Goal: Task Accomplishment & Management: Complete application form

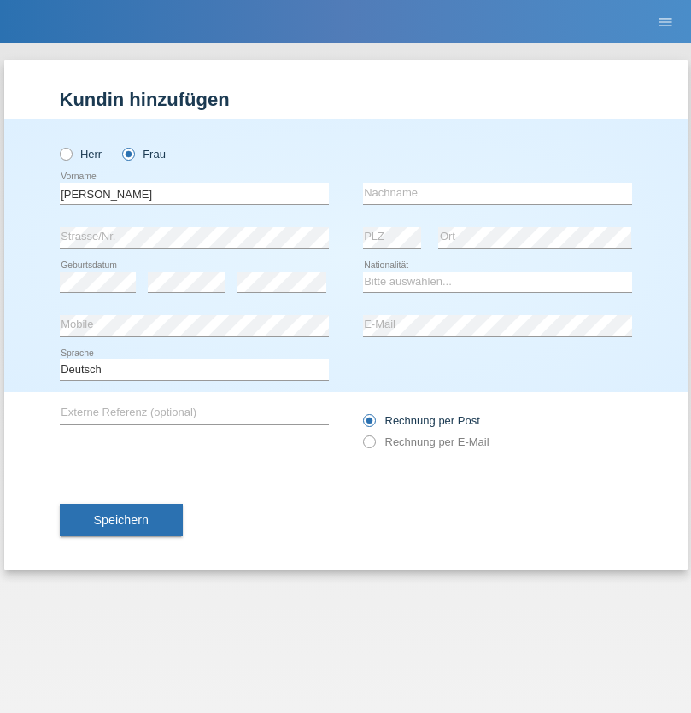
type input "Ruth"
click at [497, 193] on input "text" at bounding box center [497, 193] width 269 height 21
type input "Krebs"
select select "CH"
select select "en"
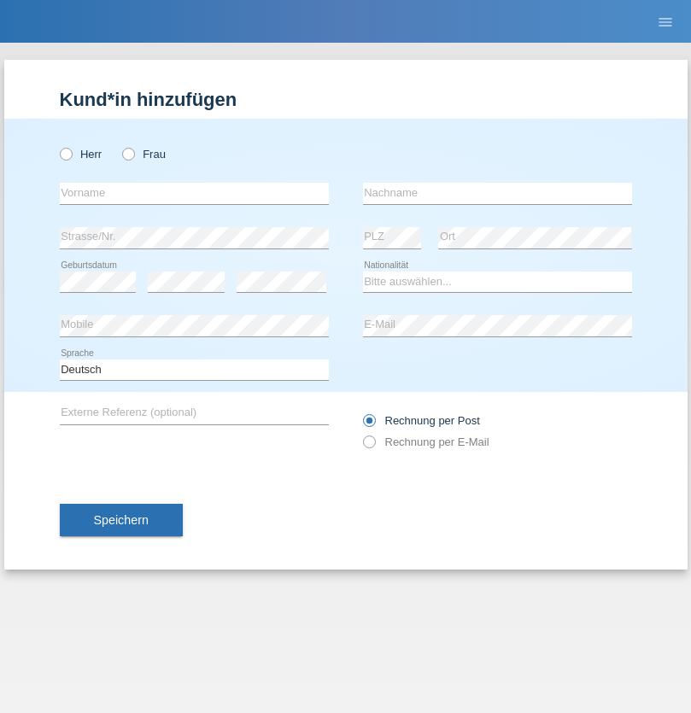
radio input "true"
click at [194, 193] on input "text" at bounding box center [194, 193] width 269 height 21
type input "Qovanaj"
click at [497, 193] on input "text" at bounding box center [497, 193] width 269 height 21
type input "Shaban"
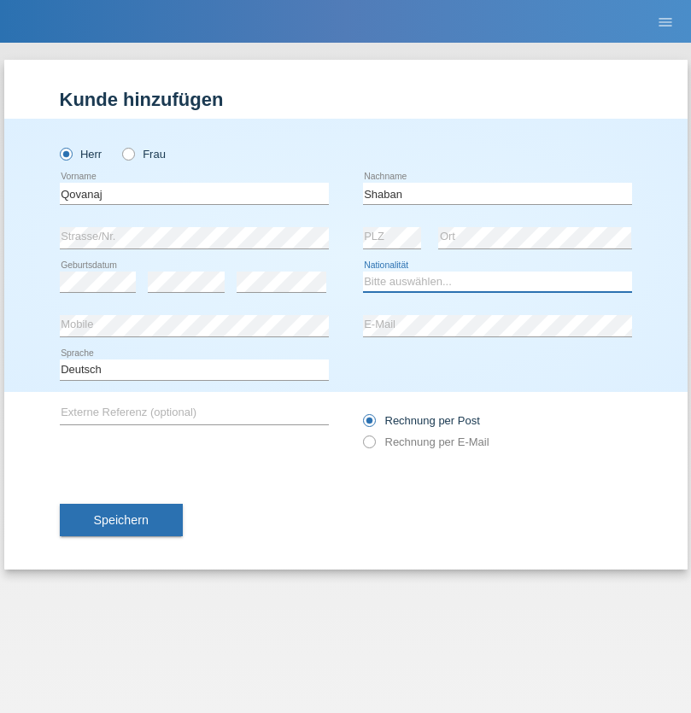
select select "CH"
radio input "true"
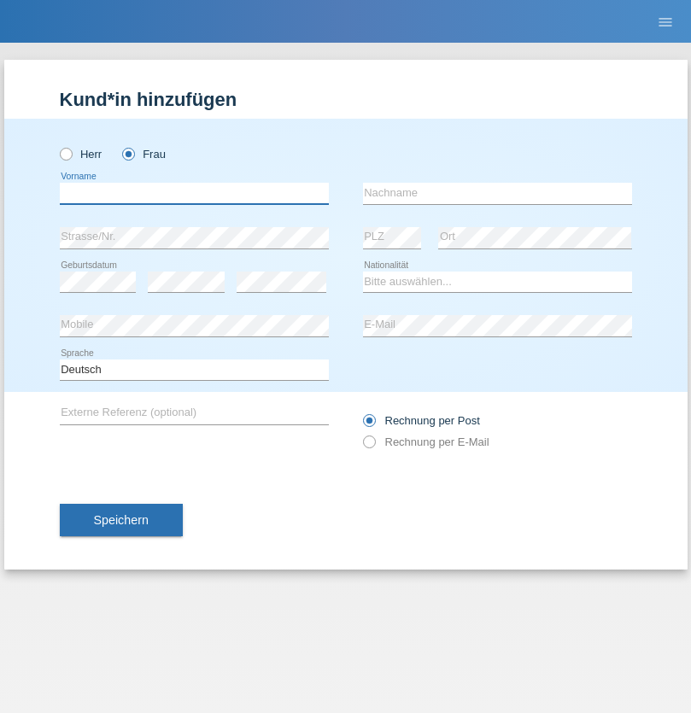
click at [194, 193] on input "text" at bounding box center [194, 193] width 269 height 21
type input "Jashari lmeri"
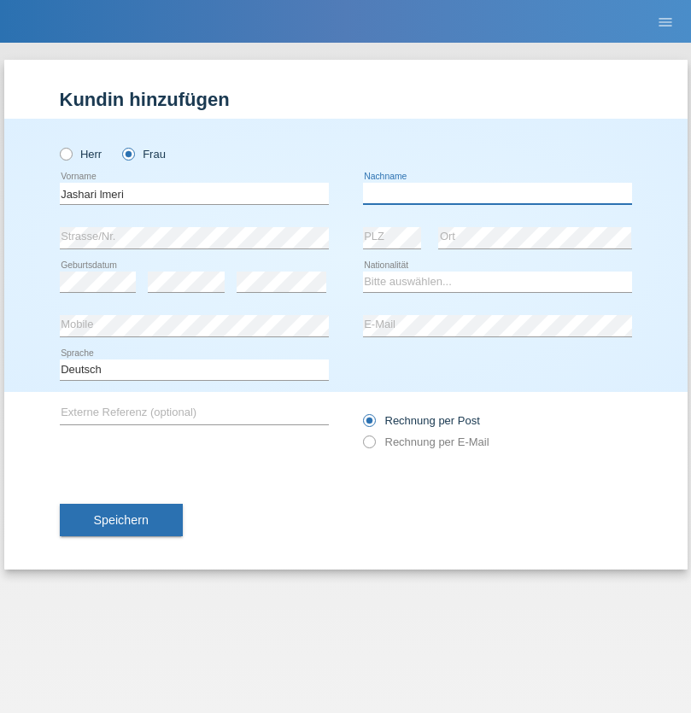
click at [497, 193] on input "text" at bounding box center [497, 193] width 269 height 21
type input "Rabije"
select select "CH"
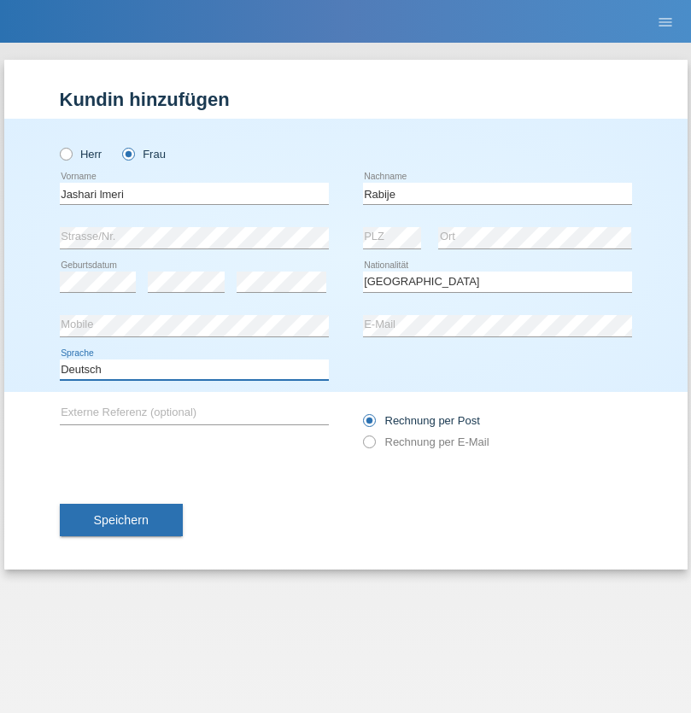
select select "en"
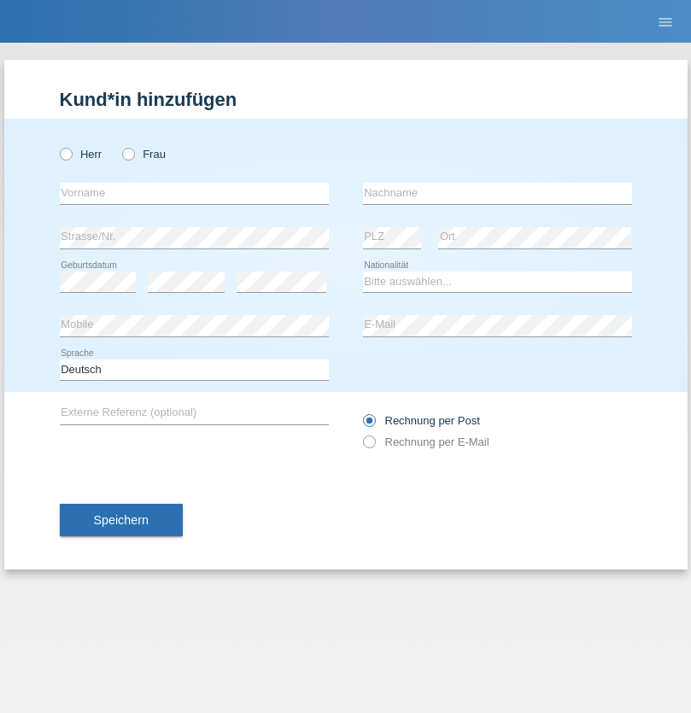
radio input "true"
click at [194, 193] on input "text" at bounding box center [194, 193] width 269 height 21
type input "firat"
click at [497, 193] on input "text" at bounding box center [497, 193] width 269 height 21
type input "kara"
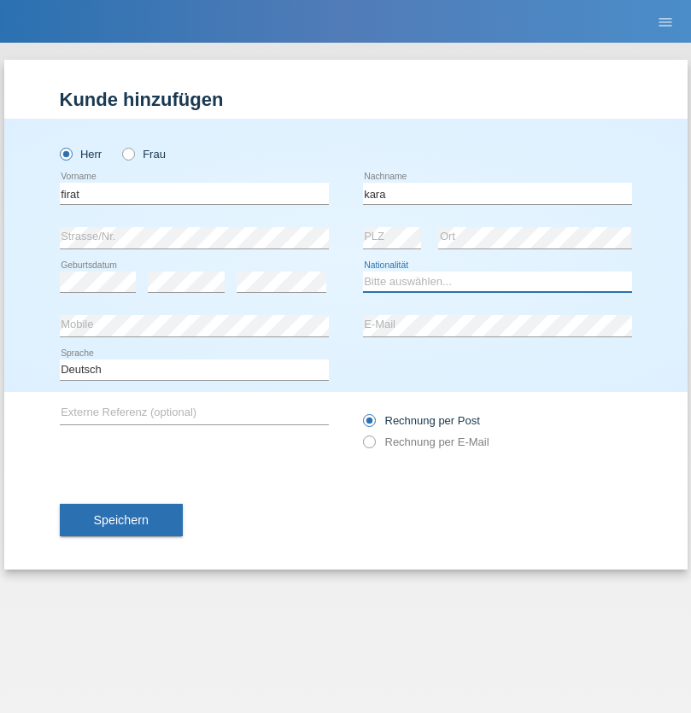
select select "CH"
radio input "true"
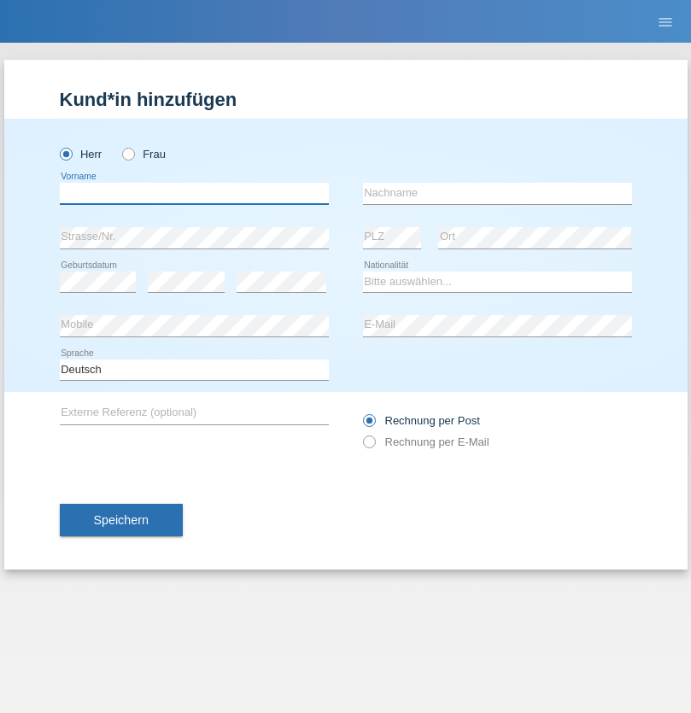
click at [194, 193] on input "text" at bounding box center [194, 193] width 269 height 21
type input "Gigov"
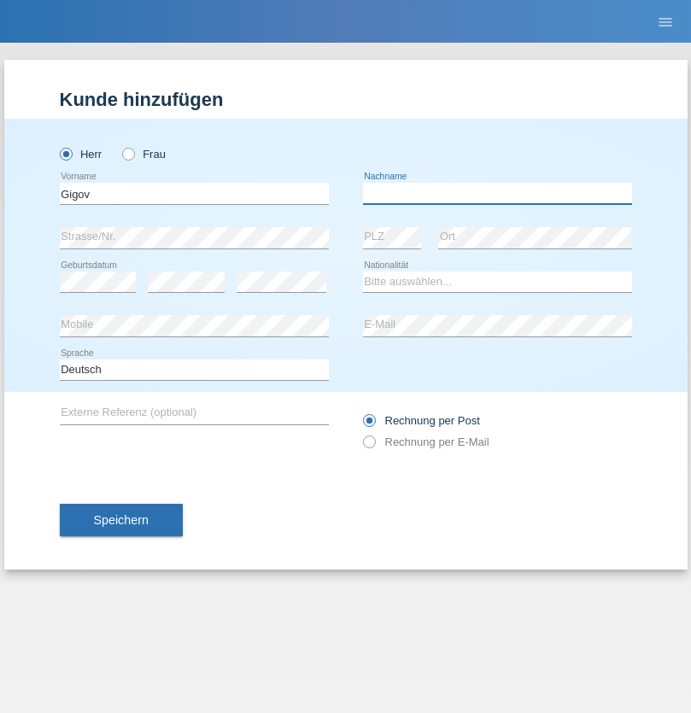
click at [497, 193] on input "text" at bounding box center [497, 193] width 269 height 21
type input "Zhan"
select select "BG"
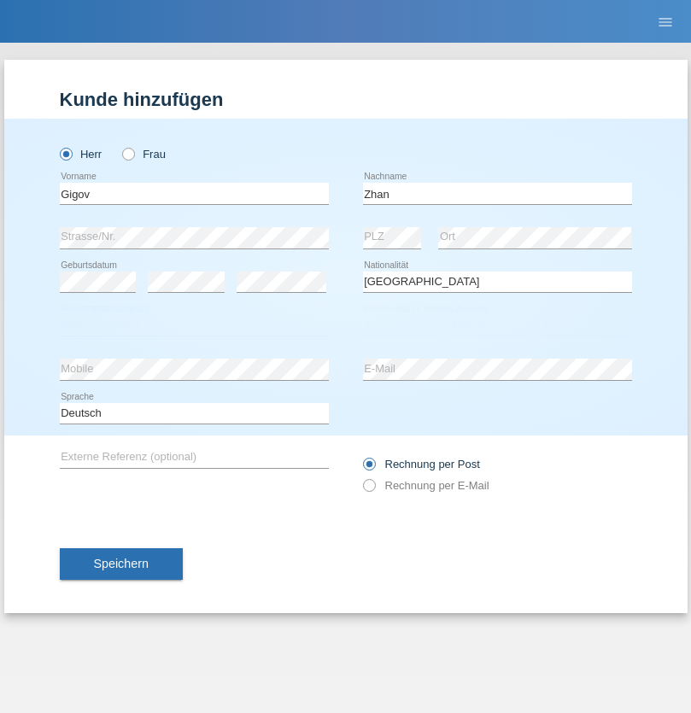
select select "C"
select select "23"
select select "10"
select select "2021"
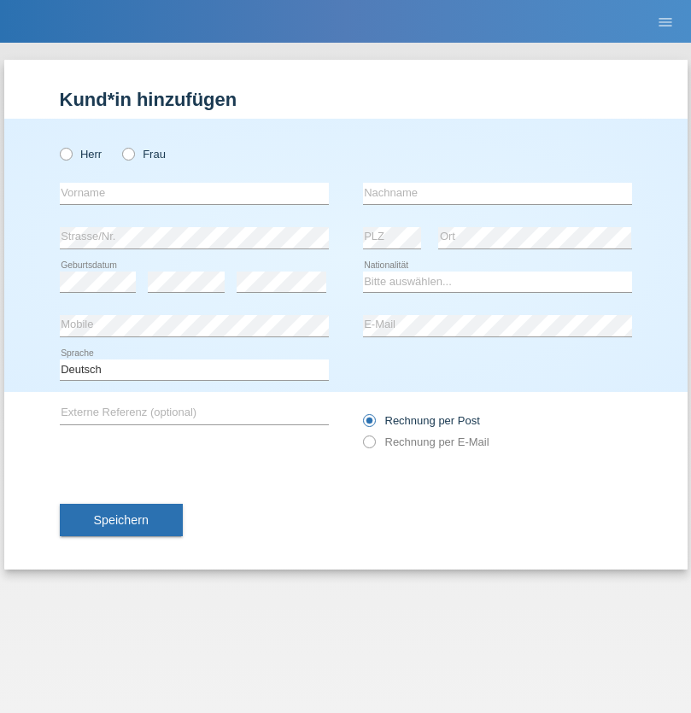
radio input "true"
click at [194, 193] on input "text" at bounding box center [194, 193] width 269 height 21
type input "Amand"
click at [497, 193] on input "text" at bounding box center [497, 193] width 269 height 21
type input "Pires"
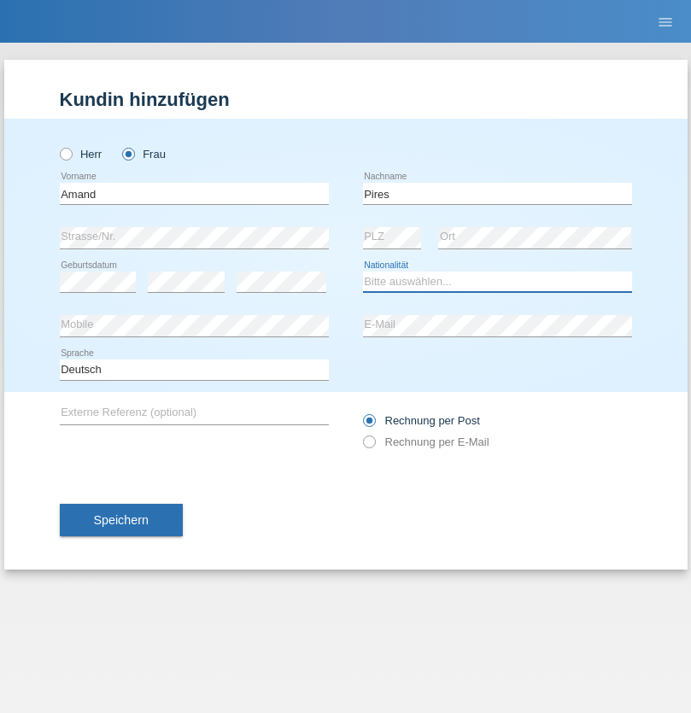
select select "CH"
radio input "true"
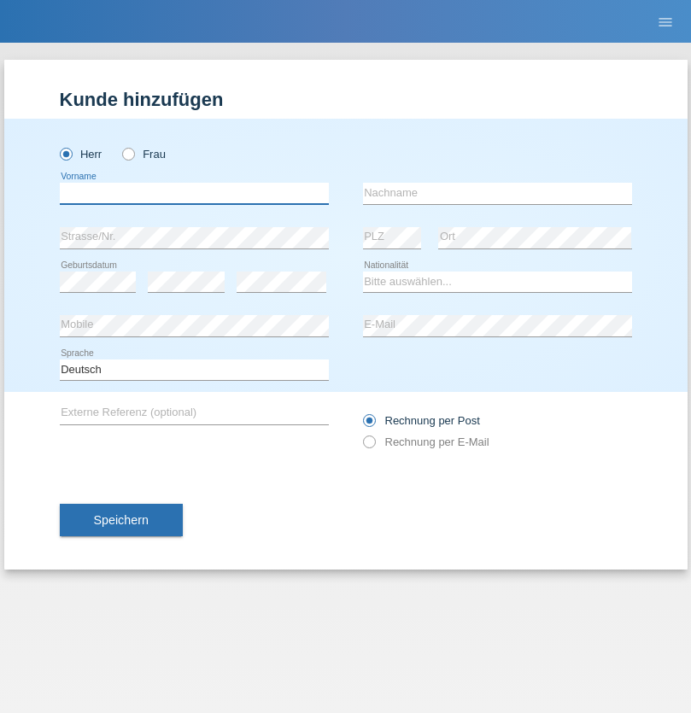
click at [194, 193] on input "text" at bounding box center [194, 193] width 269 height 21
type input "[PERSON_NAME]"
click at [497, 193] on input "text" at bounding box center [497, 193] width 269 height 21
type input "Saidi"
select select "CH"
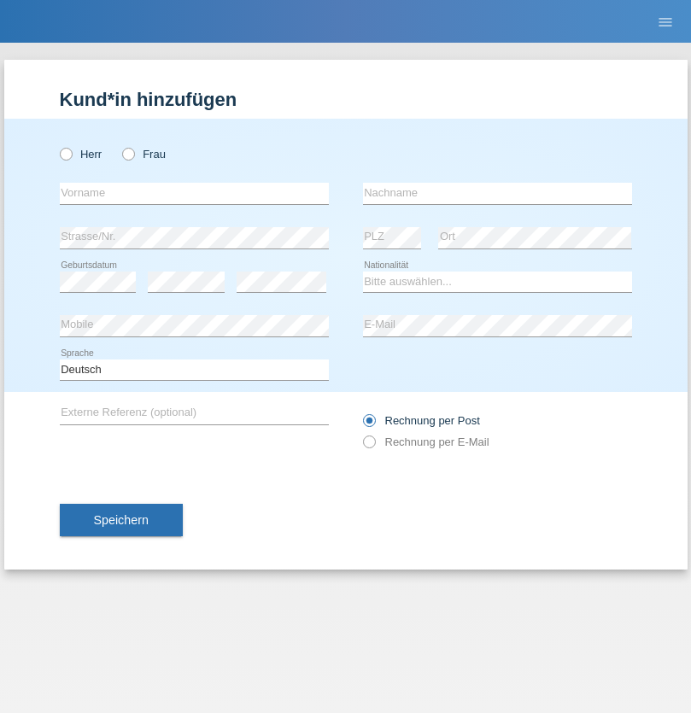
radio input "true"
click at [194, 193] on input "text" at bounding box center [194, 193] width 269 height 21
type input "Matusa"
click at [497, 193] on input "text" at bounding box center [497, 193] width 269 height 21
type input "Marian valentin"
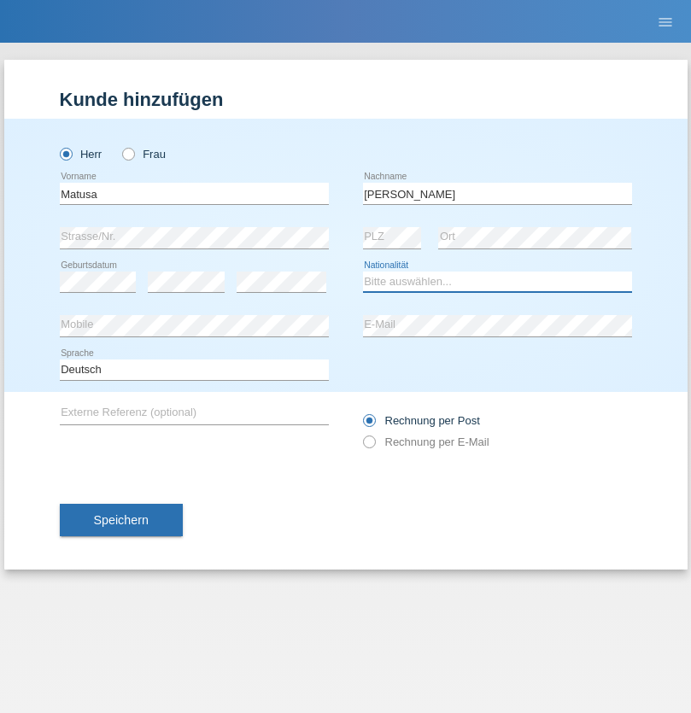
select select "OM"
select select "C"
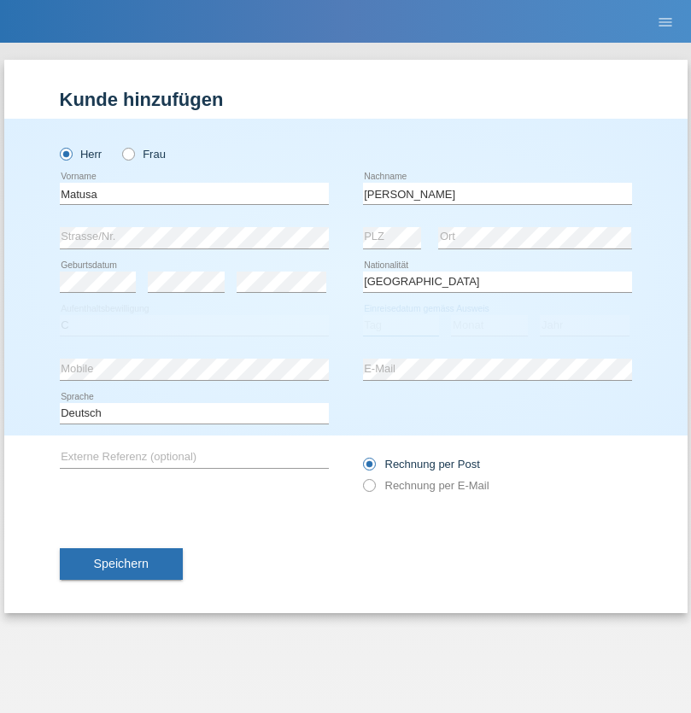
select select "01"
select select "06"
select select "2016"
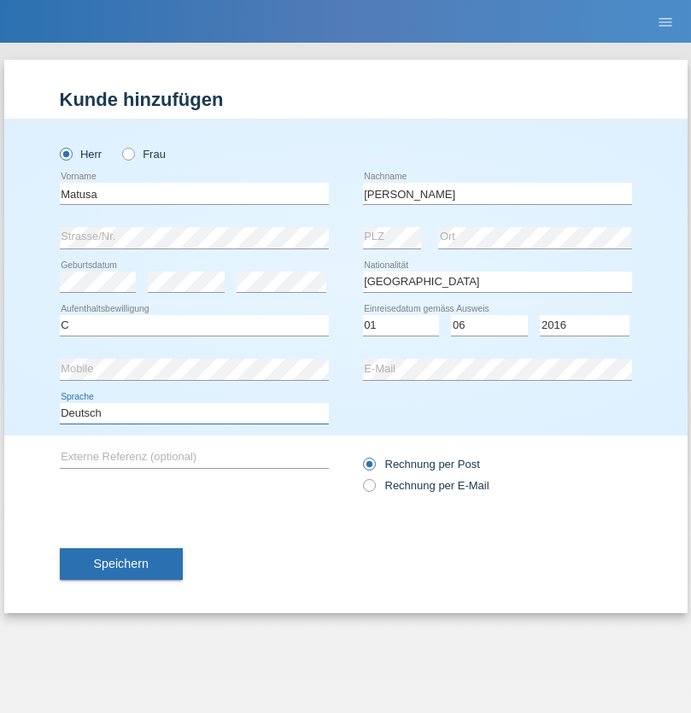
select select "en"
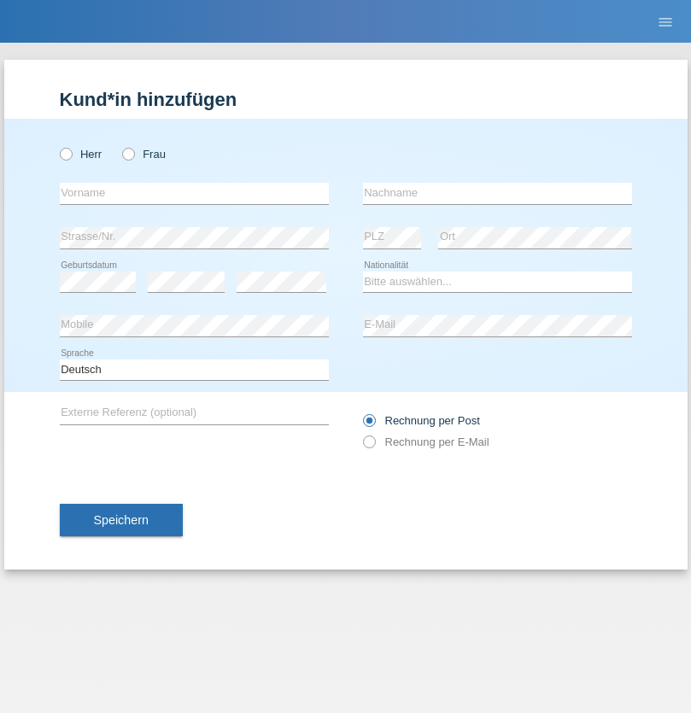
radio input "true"
click at [194, 193] on input "text" at bounding box center [194, 193] width 269 height 21
type input "Edinson Maurício"
click at [497, 193] on input "text" at bounding box center [497, 193] width 269 height 21
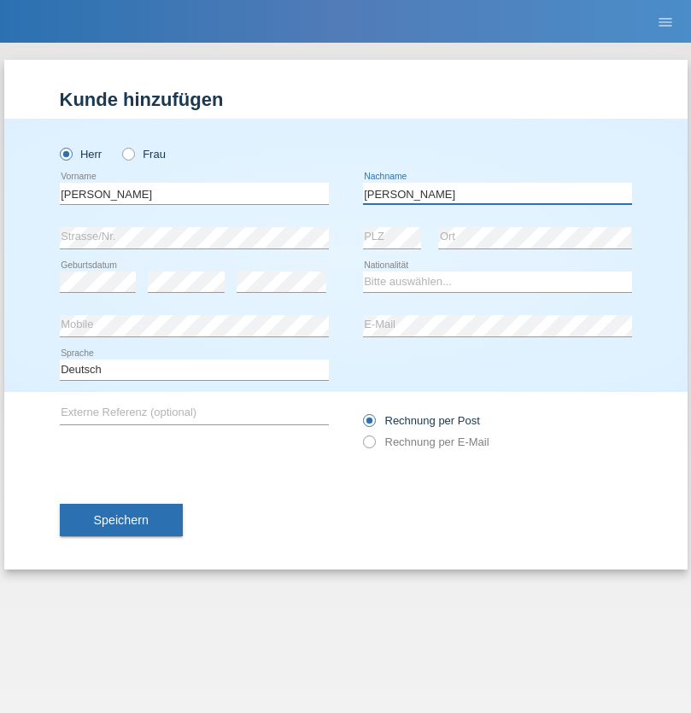
type input "Branquinho Alexander"
select select "PT"
select select "C"
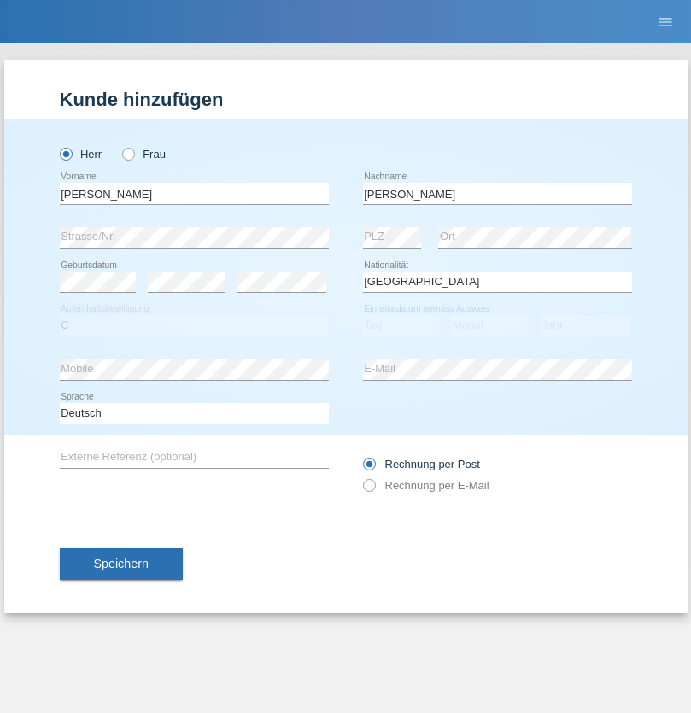
select select "23"
select select "08"
select select "2021"
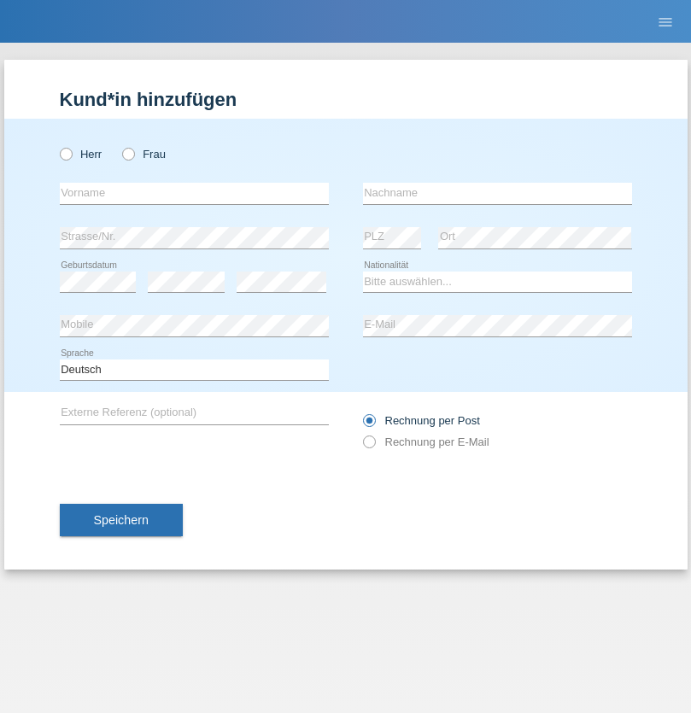
radio input "true"
click at [194, 193] on input "text" at bounding box center [194, 193] width 269 height 21
type input "[PERSON_NAME]"
click at [497, 193] on input "text" at bounding box center [497, 193] width 269 height 21
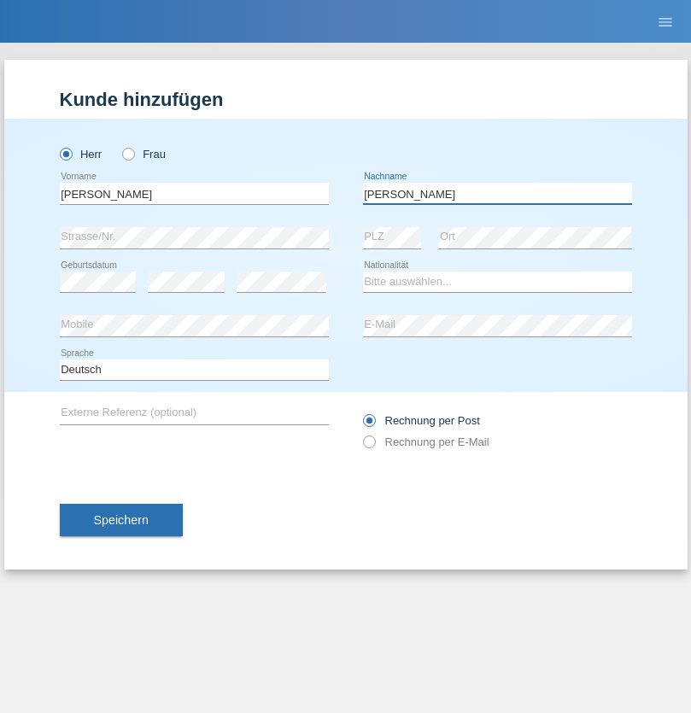
type input "[PERSON_NAME]"
select select "CH"
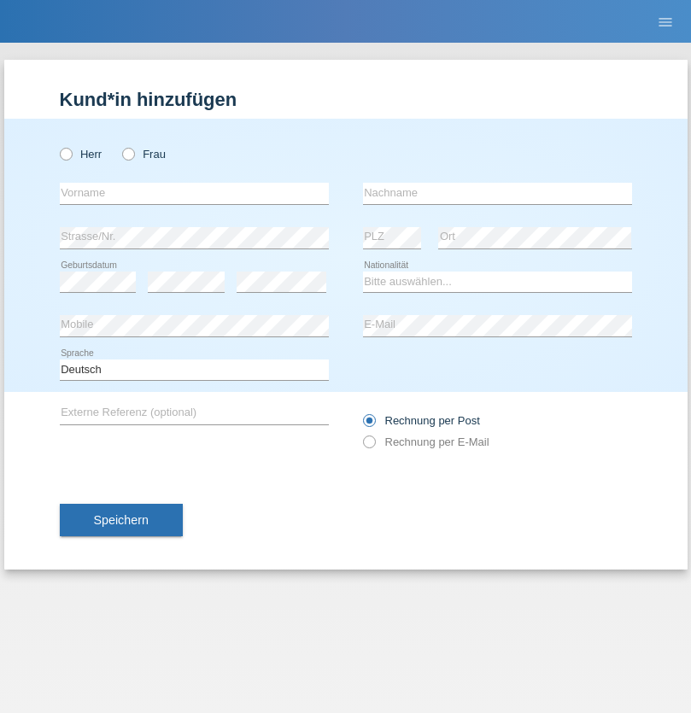
radio input "true"
click at [194, 193] on input "text" at bounding box center [194, 193] width 269 height 21
type input "Szilvia"
click at [497, 193] on input "text" at bounding box center [497, 193] width 269 height 21
type input "Olakh"
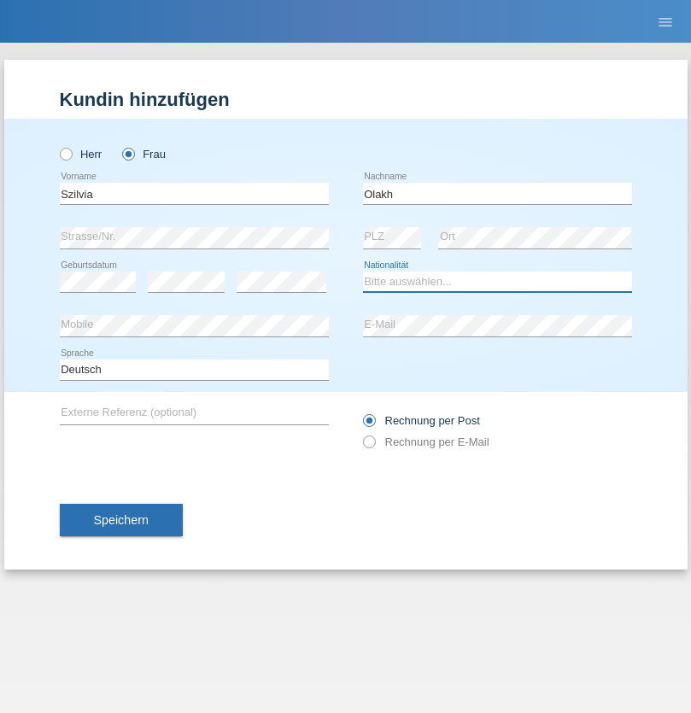
select select "UA"
select select "C"
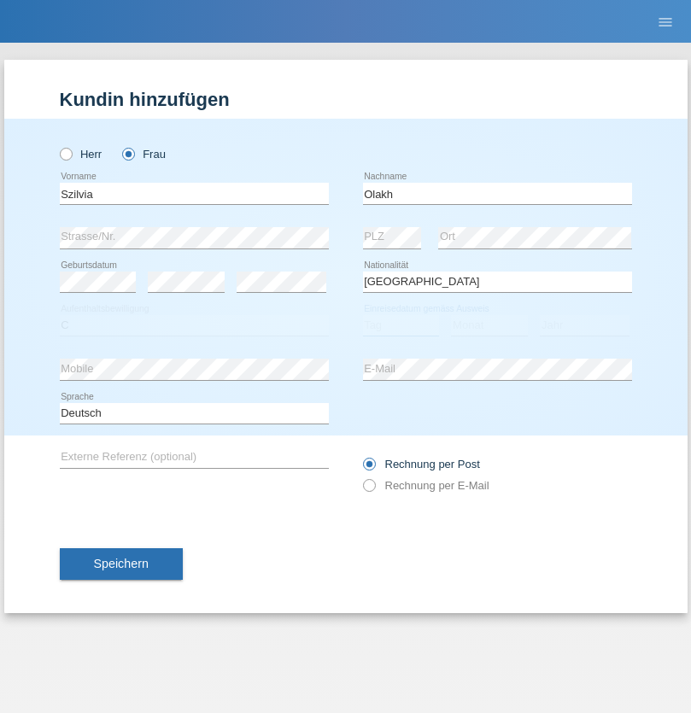
select select "14"
select select "09"
select select "2021"
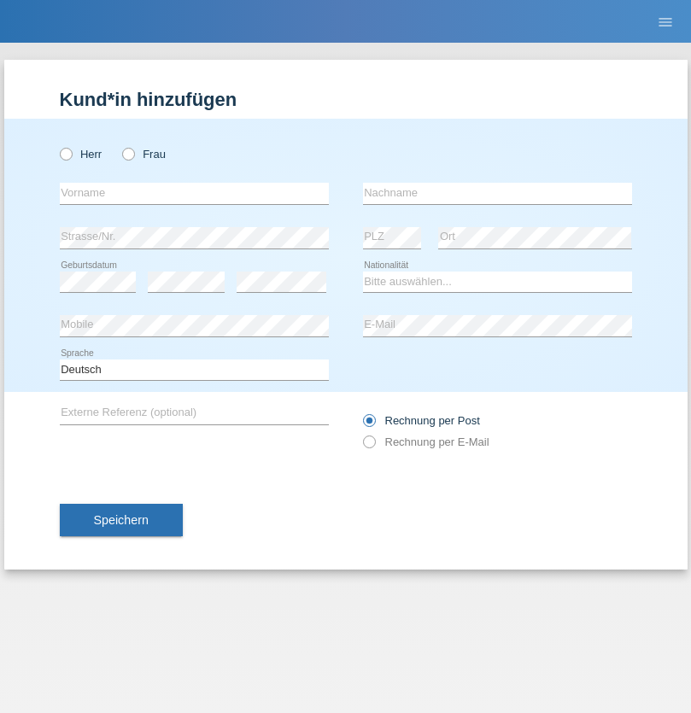
radio input "true"
click at [194, 193] on input "text" at bounding box center [194, 193] width 269 height 21
type input "Asrit"
click at [497, 193] on input "text" at bounding box center [497, 193] width 269 height 21
type input "Kupa"
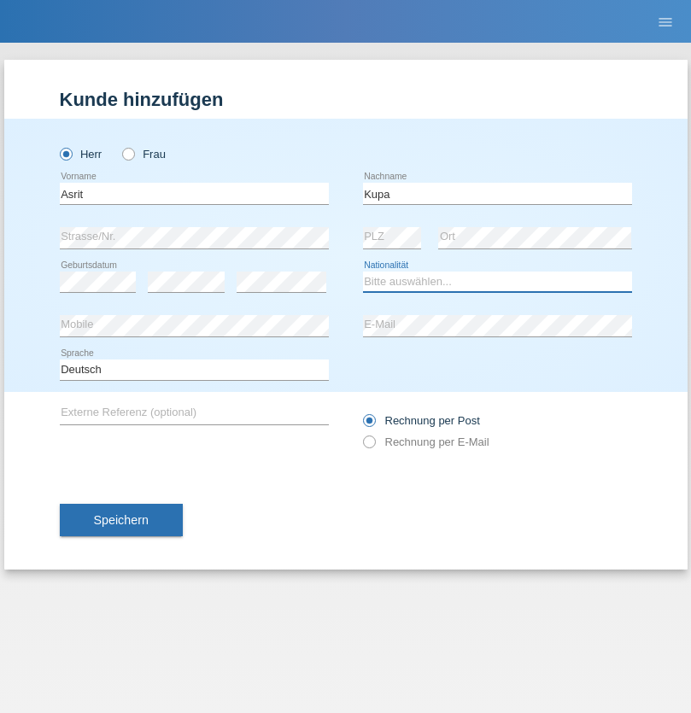
select select "MK"
select select "C"
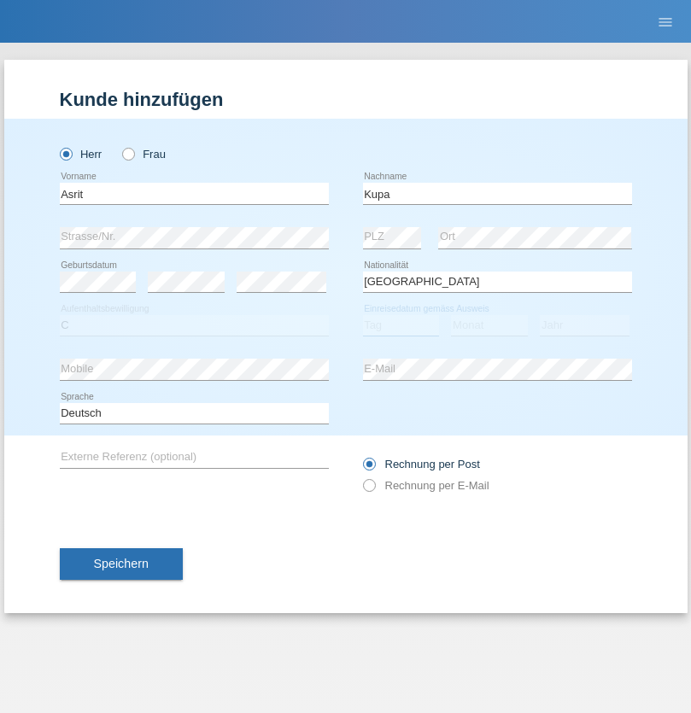
select select "27"
select select "05"
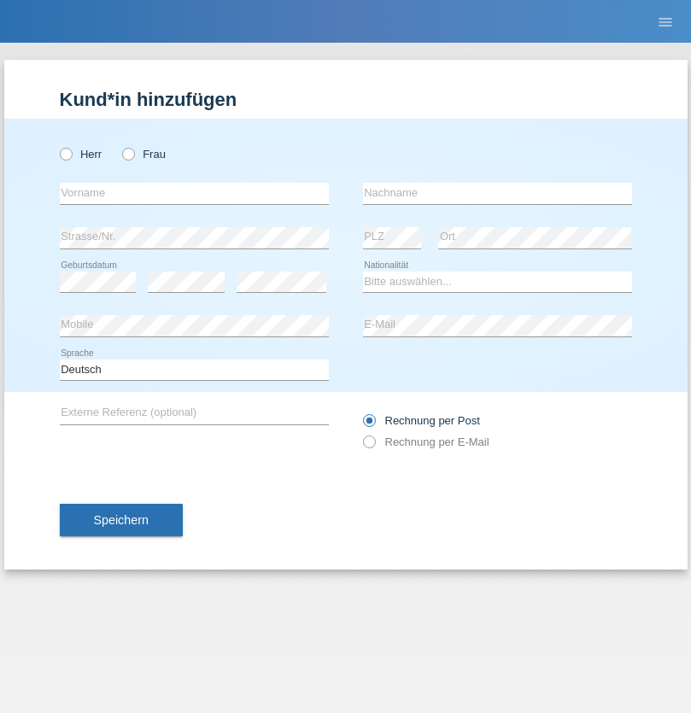
radio input "true"
click at [194, 193] on input "text" at bounding box center [194, 193] width 269 height 21
type input "[PERSON_NAME]"
click at [497, 193] on input "text" at bounding box center [497, 193] width 269 height 21
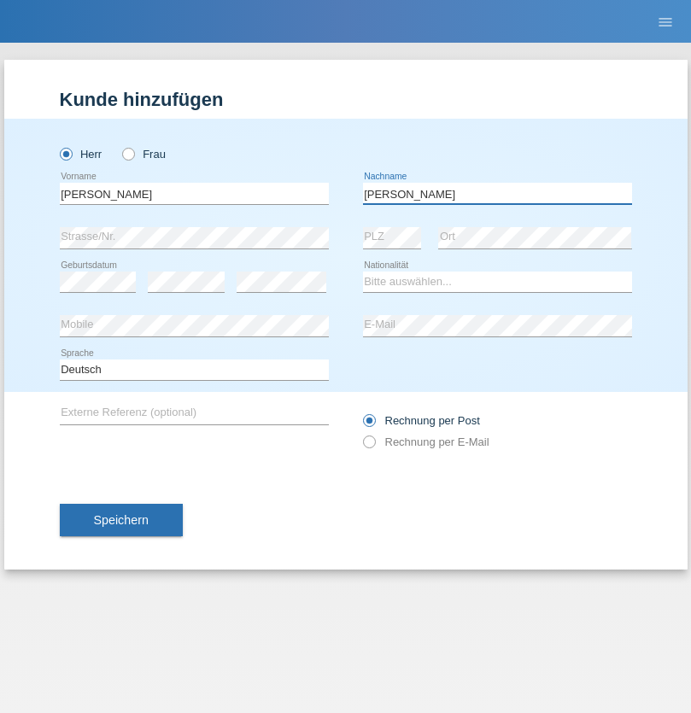
type input "[PERSON_NAME]"
select select "SY"
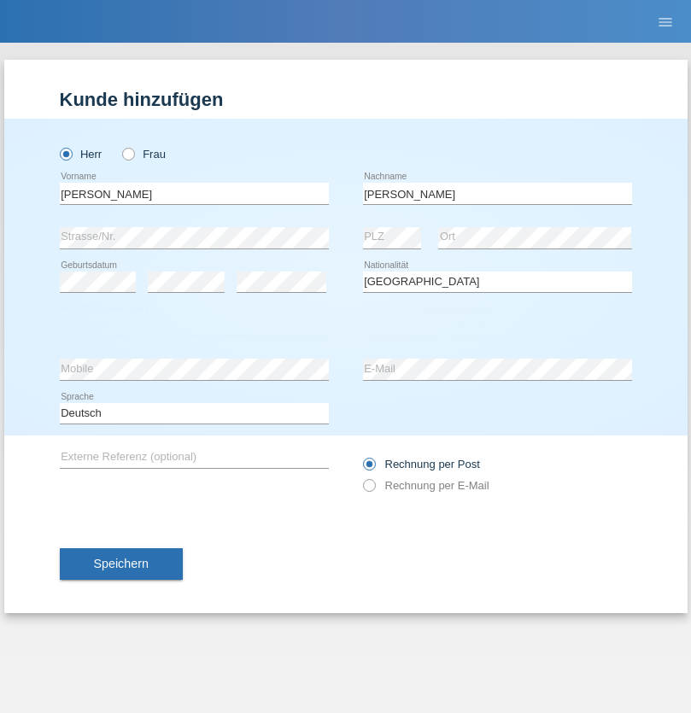
select select "C"
select select "14"
select select "09"
select select "2021"
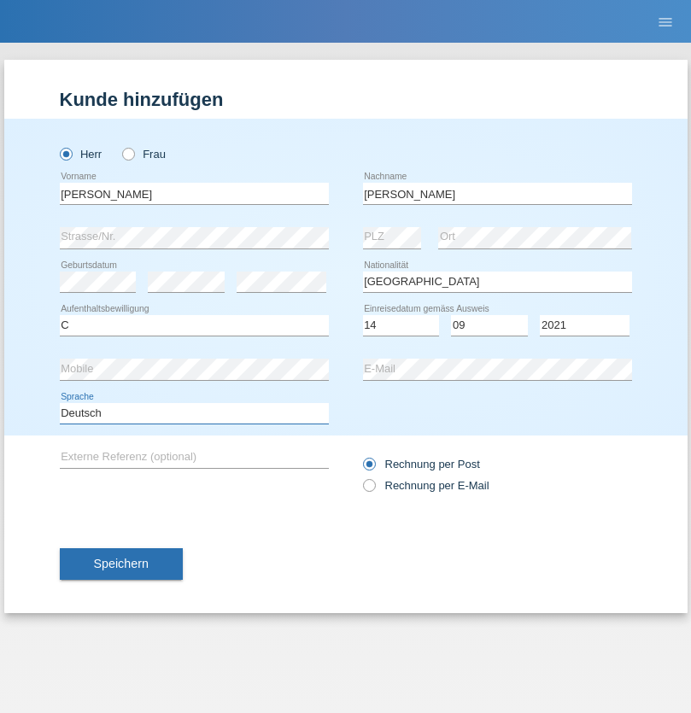
select select "en"
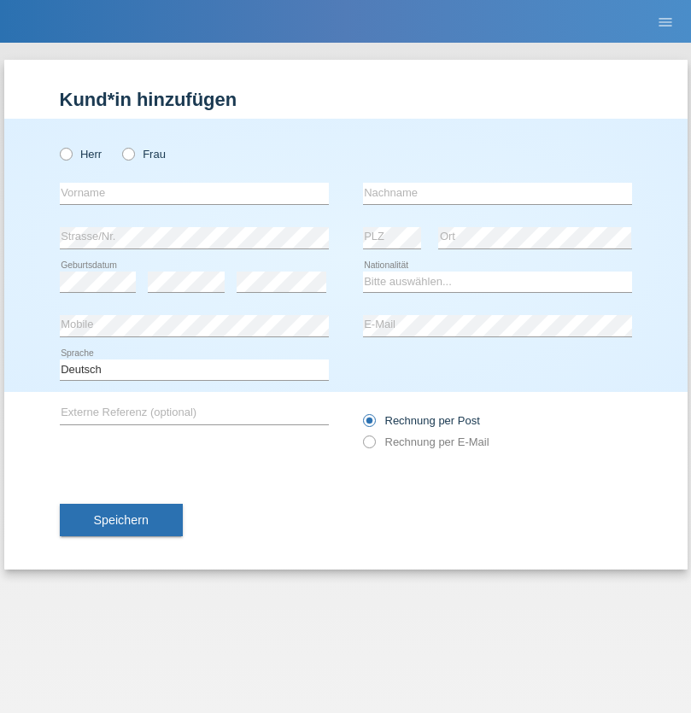
radio input "true"
select select "CH"
radio input "true"
click at [194, 193] on input "text" at bounding box center [194, 193] width 269 height 21
type input "[PERSON_NAME]"
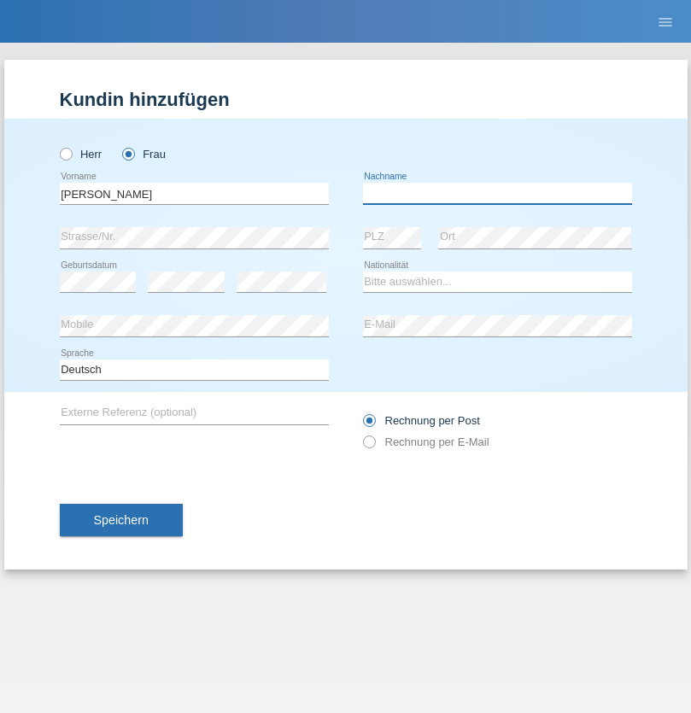
click at [497, 193] on input "text" at bounding box center [497, 193] width 269 height 21
type input "Bacic"
select select "CH"
